Goal: Task Accomplishment & Management: Use online tool/utility

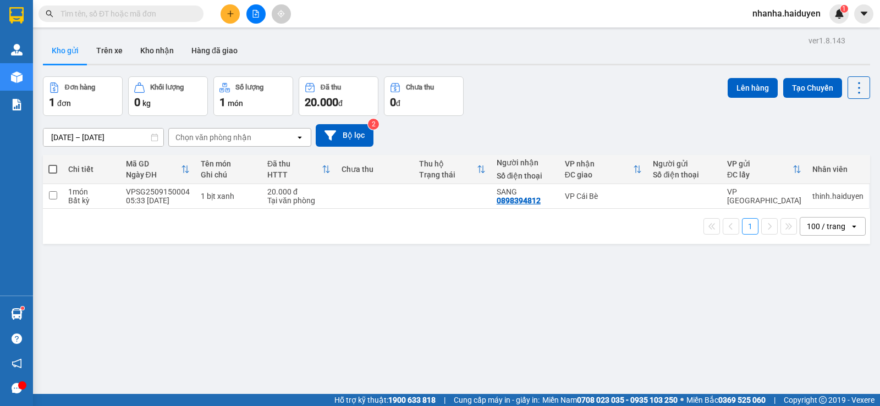
scroll to position [51, 0]
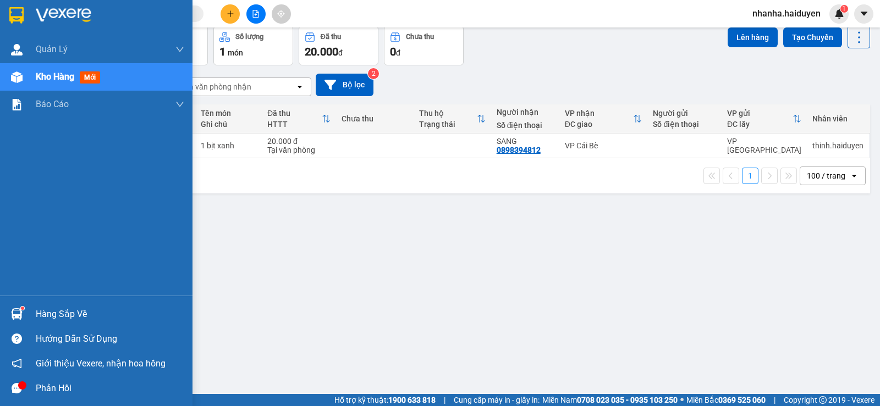
click at [61, 78] on span "Kho hàng" at bounding box center [55, 77] width 39 height 10
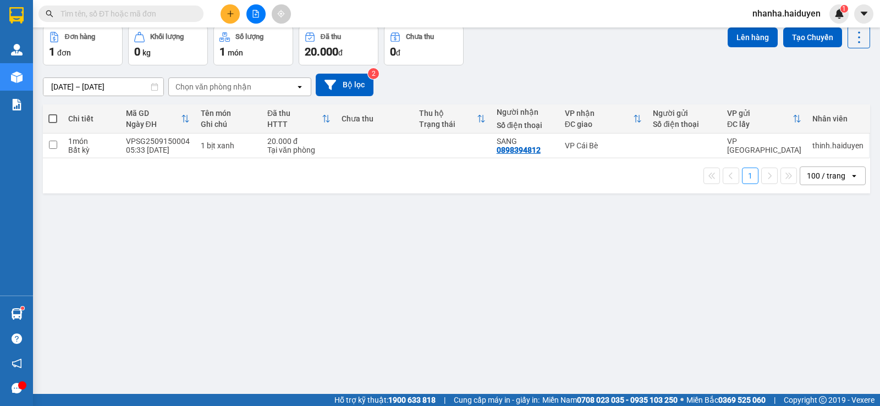
scroll to position [0, 0]
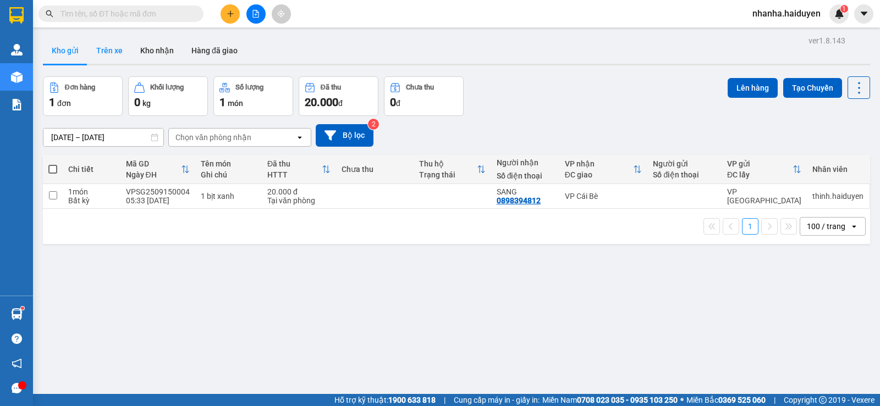
click at [95, 51] on button "Trên xe" at bounding box center [109, 50] width 44 height 26
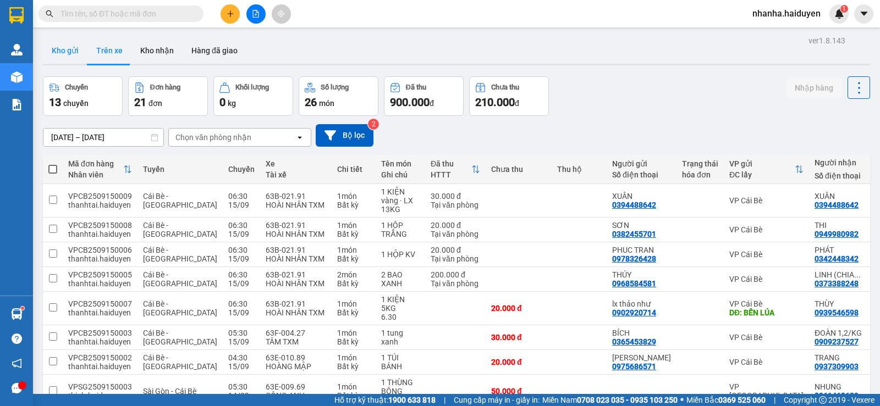
click at [69, 57] on button "Kho gửi" at bounding box center [65, 50] width 45 height 26
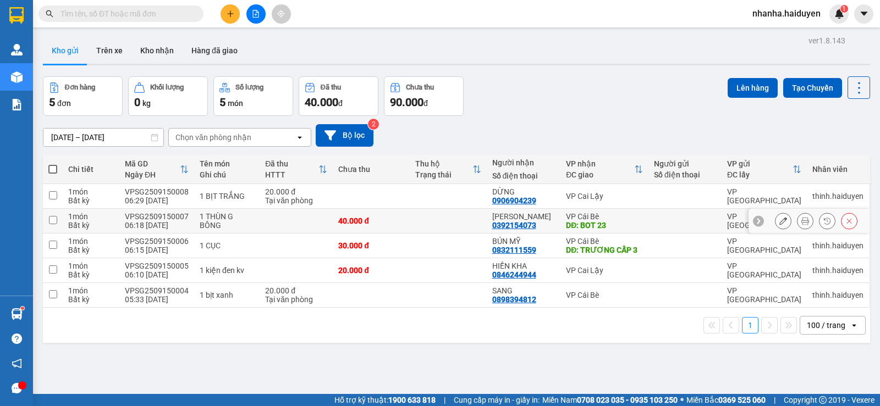
click at [631, 226] on div "DĐ: BOT 23" at bounding box center [604, 225] width 77 height 9
checkbox input "true"
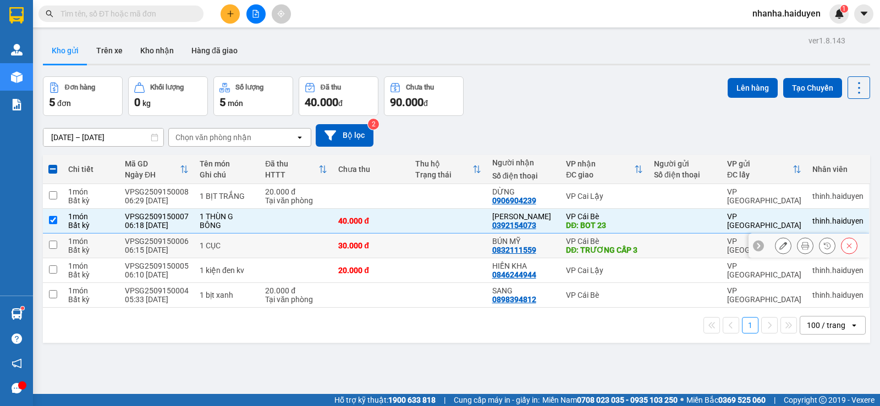
click at [449, 253] on td at bounding box center [448, 246] width 77 height 25
checkbox input "true"
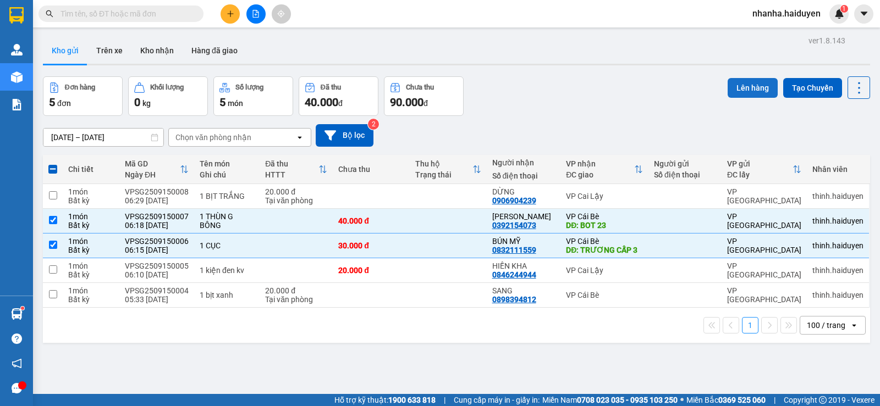
click at [740, 95] on button "Lên hàng" at bounding box center [753, 88] width 50 height 20
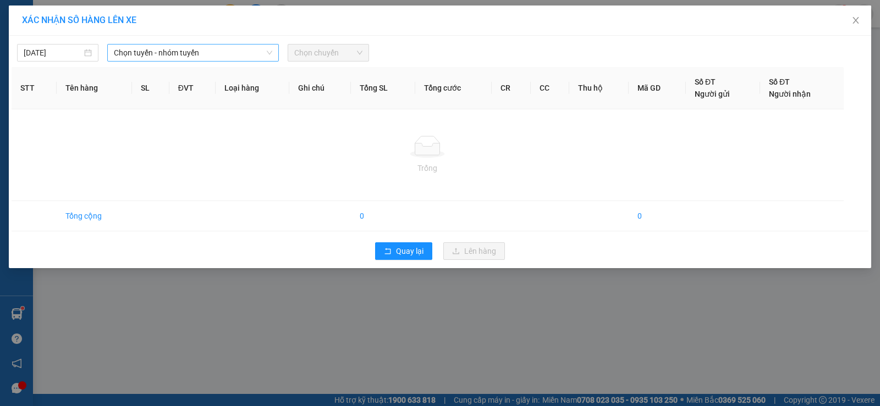
click at [269, 54] on icon "down" at bounding box center [269, 53] width 7 height 7
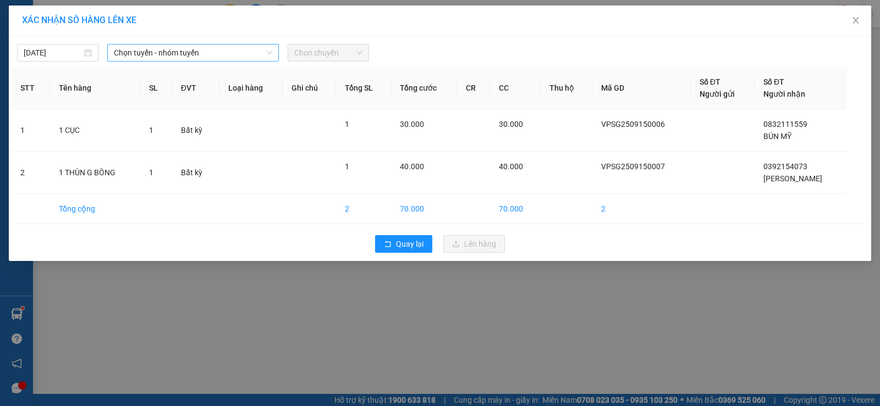
click at [262, 52] on span "Chọn tuyến - nhóm tuyến" at bounding box center [193, 53] width 158 height 17
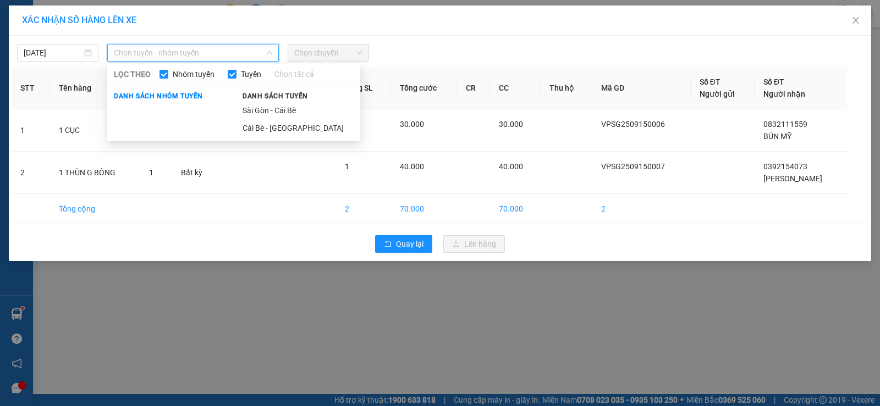
drag, startPoint x: 260, startPoint y: 51, endPoint x: 164, endPoint y: 61, distance: 95.6
click at [259, 51] on span "Chọn tuyến - nhóm tuyến" at bounding box center [193, 53] width 158 height 17
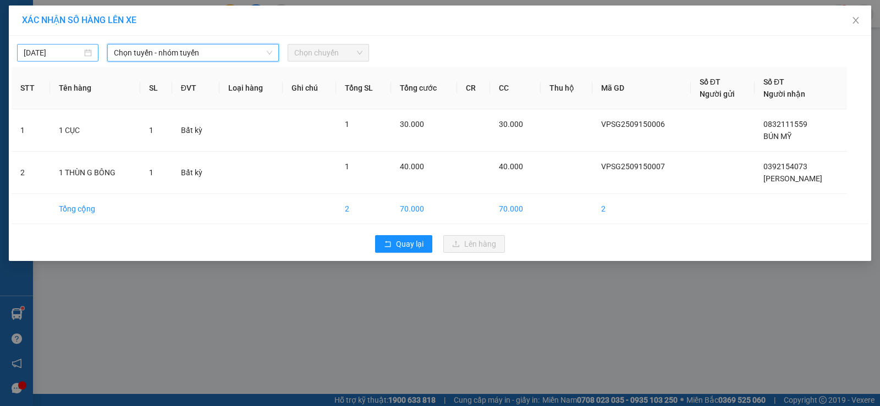
click at [75, 57] on input "[DATE]" at bounding box center [53, 53] width 58 height 12
type input "[DATE]"
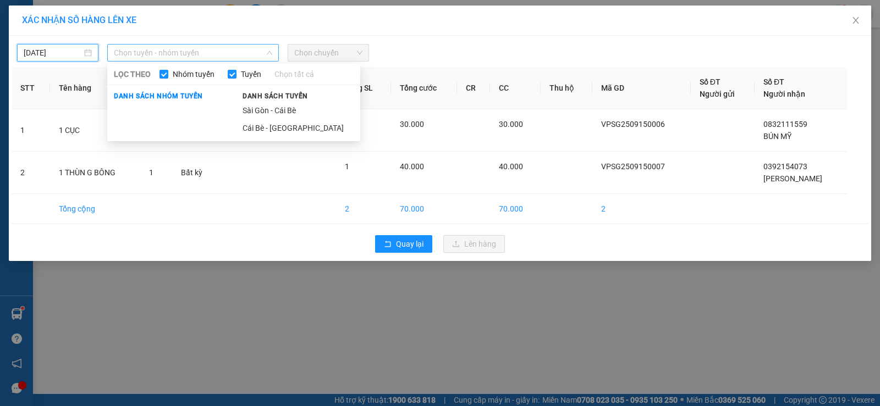
click at [191, 45] on span "Chọn tuyến - nhóm tuyến" at bounding box center [193, 53] width 158 height 17
click at [268, 110] on li "Sài Gòn - Cái Bè" at bounding box center [298, 111] width 124 height 18
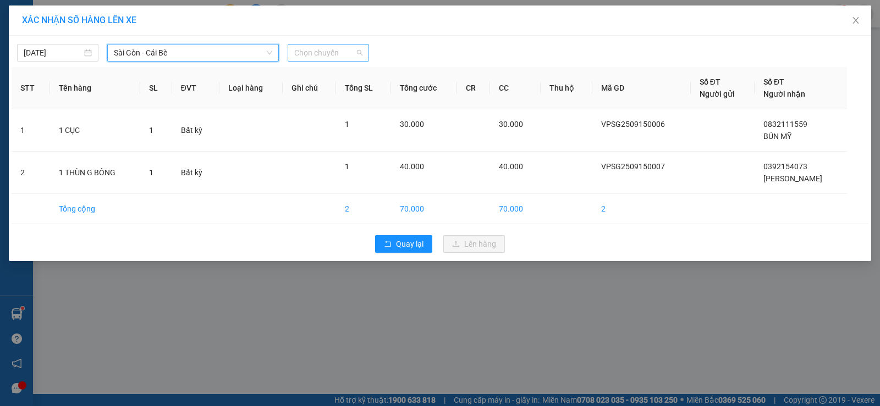
click at [334, 53] on span "Chọn chuyến" at bounding box center [328, 53] width 68 height 17
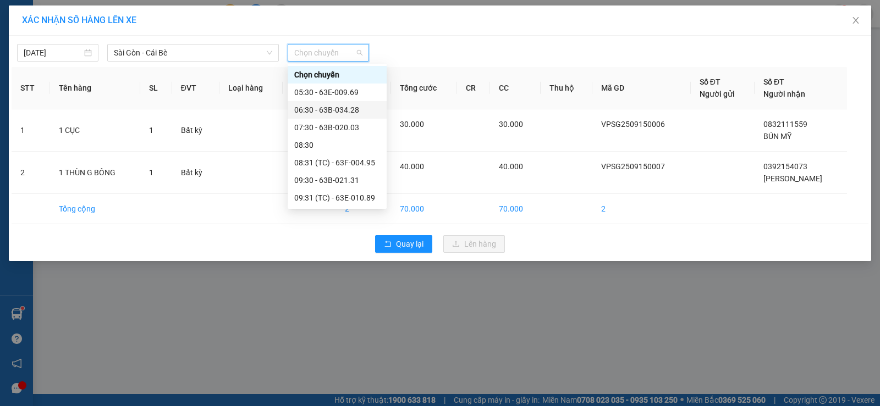
click at [360, 111] on div "06:30 - 63B-034.28" at bounding box center [337, 110] width 86 height 12
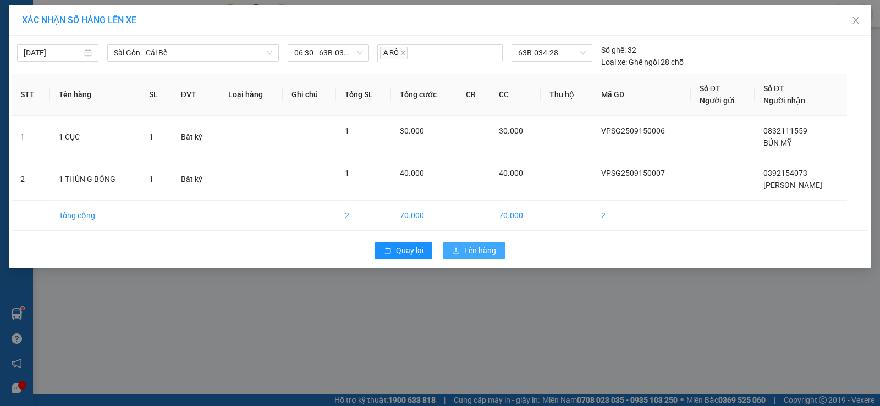
click at [483, 246] on span "Lên hàng" at bounding box center [480, 251] width 32 height 12
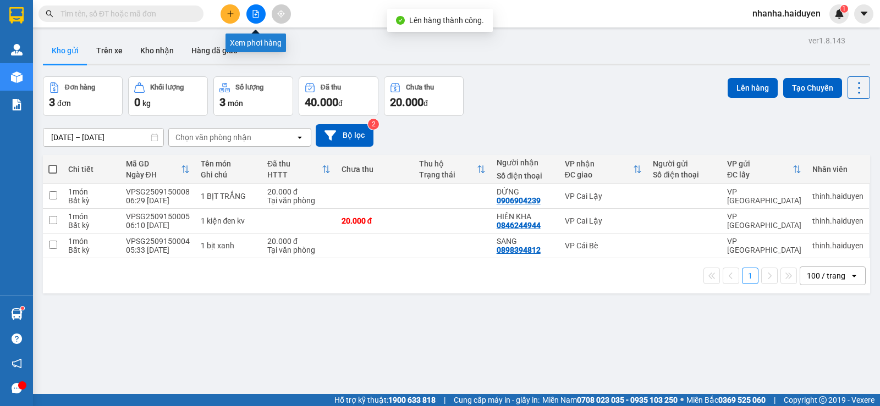
click at [260, 13] on button at bounding box center [255, 13] width 19 height 19
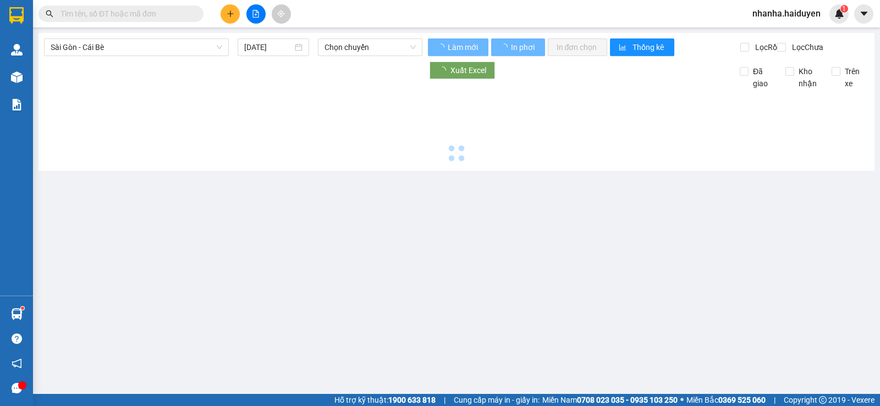
type input "[DATE]"
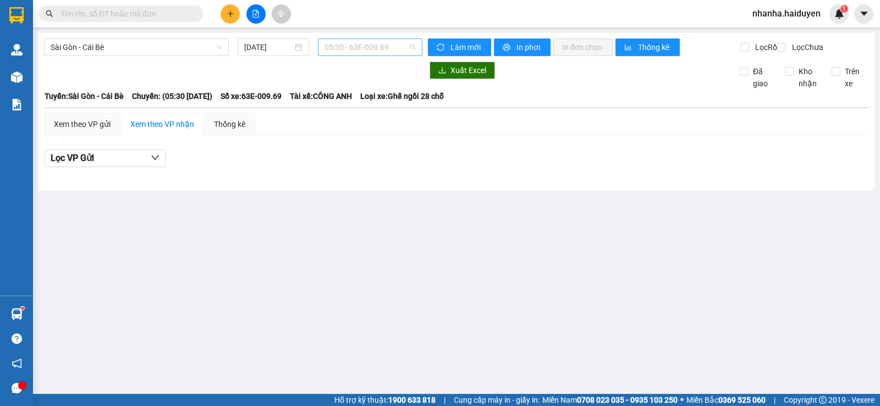
click at [392, 52] on span "05:30 - 63E-009.69" at bounding box center [370, 47] width 91 height 17
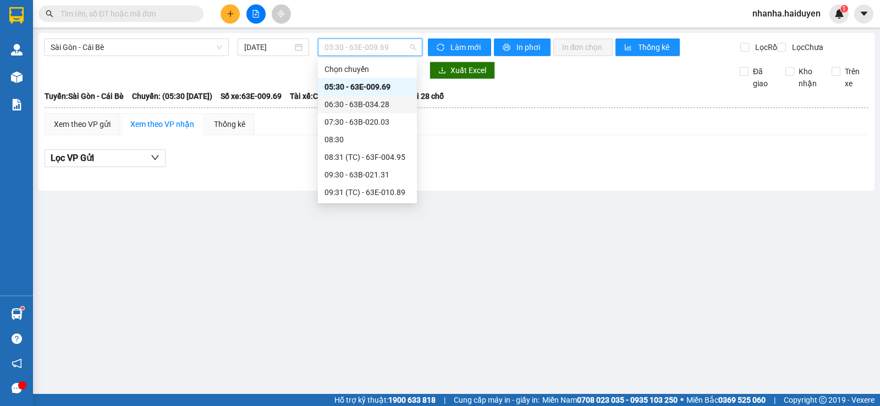
click at [387, 107] on div "06:30 - 63B-034.28" at bounding box center [368, 104] width 86 height 12
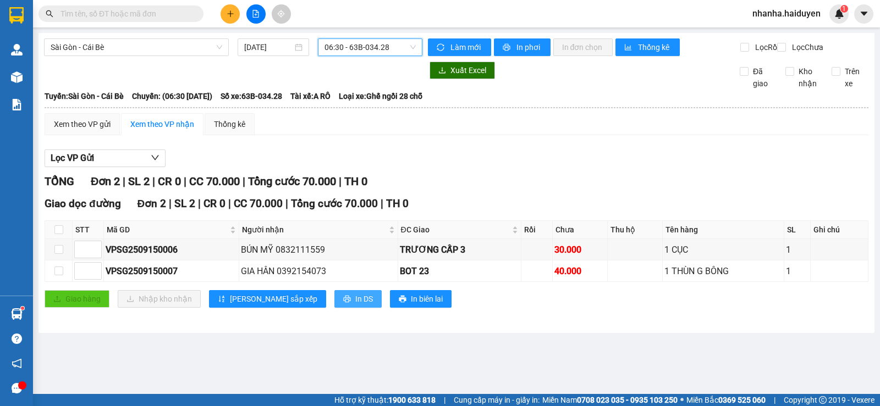
click at [334, 308] on button "In DS" at bounding box center [357, 299] width 47 height 18
click at [58, 234] on input "checkbox" at bounding box center [58, 230] width 9 height 9
checkbox input "true"
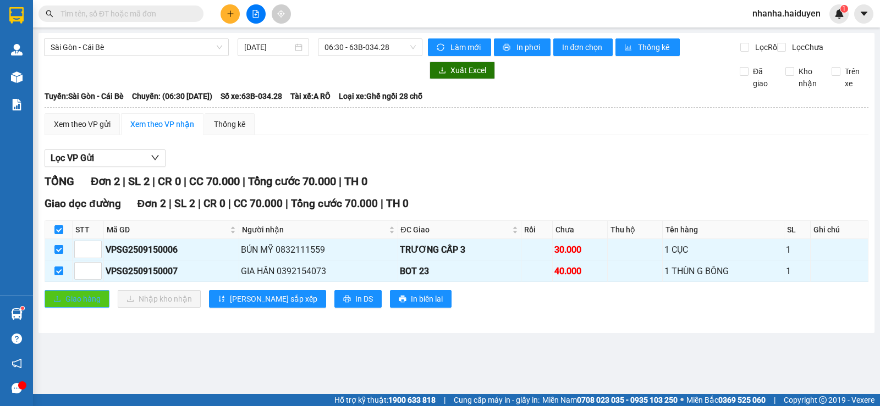
click at [84, 305] on span "Giao hàng" at bounding box center [82, 299] width 35 height 12
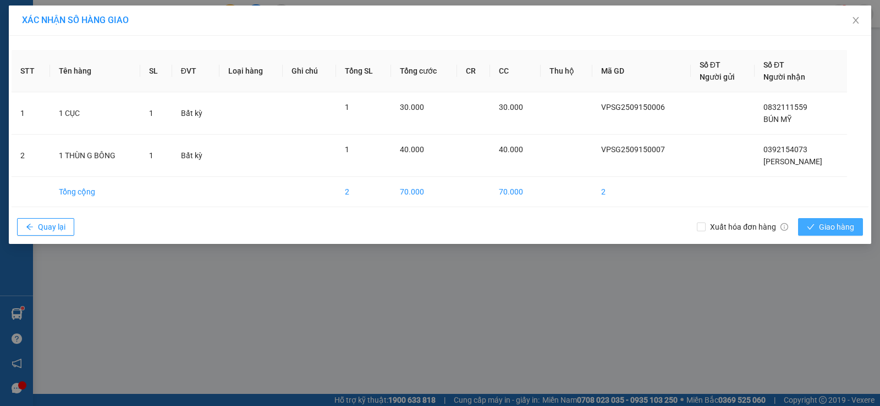
click at [839, 231] on span "Giao hàng" at bounding box center [836, 227] width 35 height 12
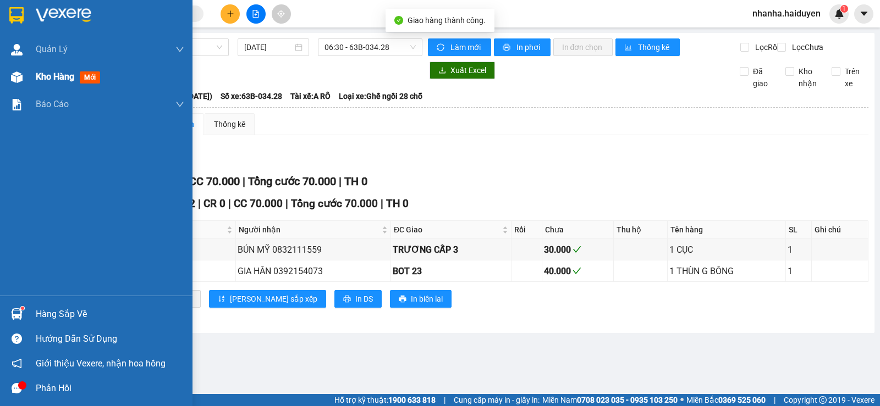
click at [82, 82] on span "mới" at bounding box center [90, 78] width 20 height 12
